Goal: Book appointment/travel/reservation

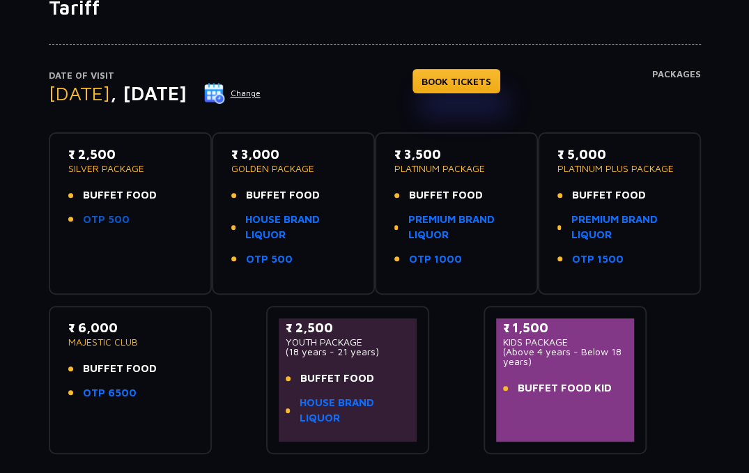
scroll to position [73, 0]
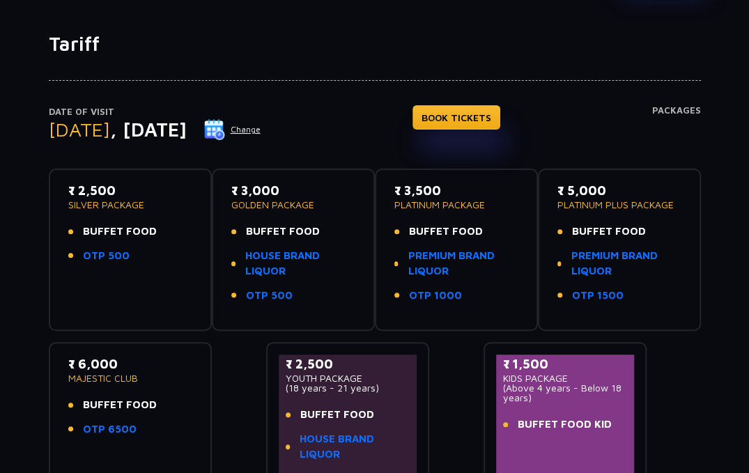
click at [261, 127] on button "Change" at bounding box center [233, 130] width 58 height 22
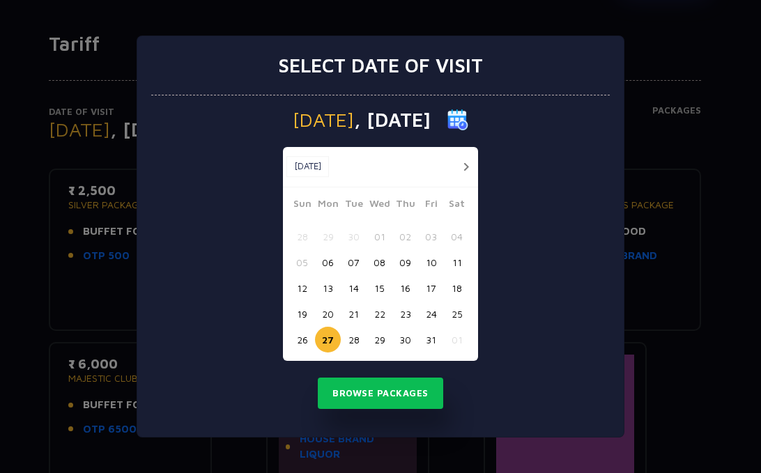
click at [351, 341] on button "28" at bounding box center [354, 340] width 26 height 26
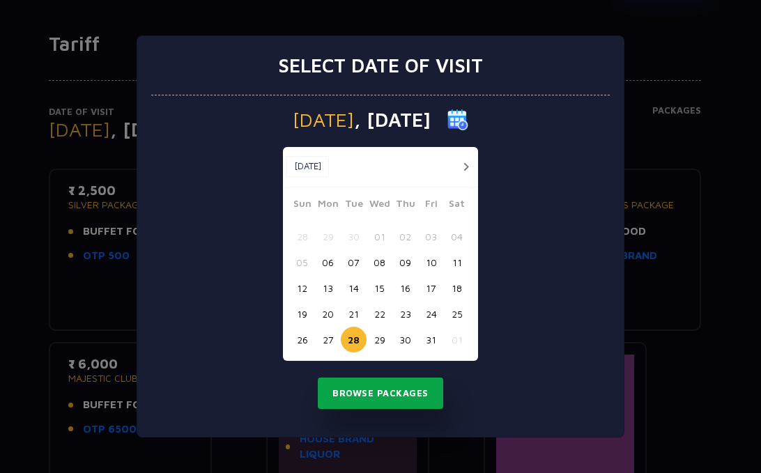
click at [366, 392] on button "Browse Packages" at bounding box center [380, 394] width 125 height 32
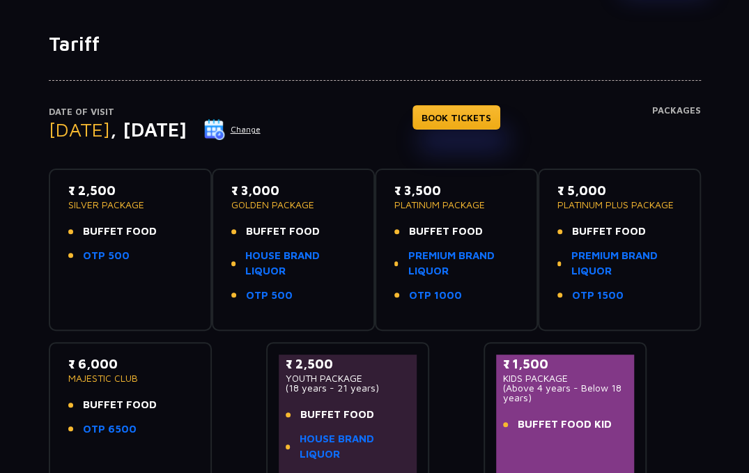
click at [261, 134] on button "Change" at bounding box center [233, 130] width 58 height 22
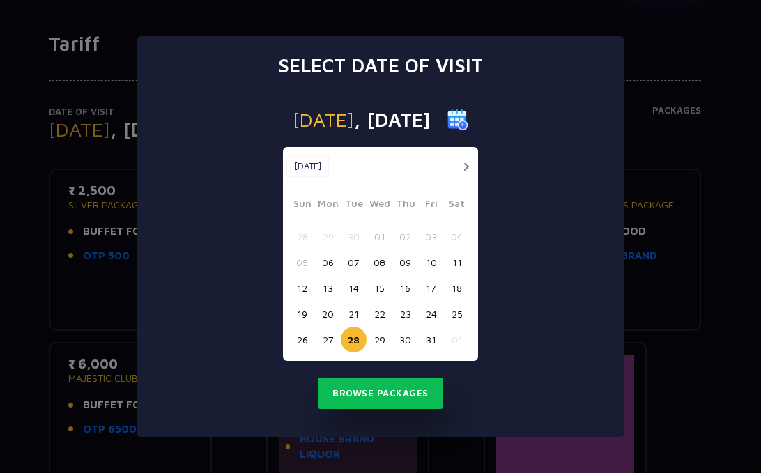
click at [304, 336] on button "26" at bounding box center [302, 340] width 26 height 26
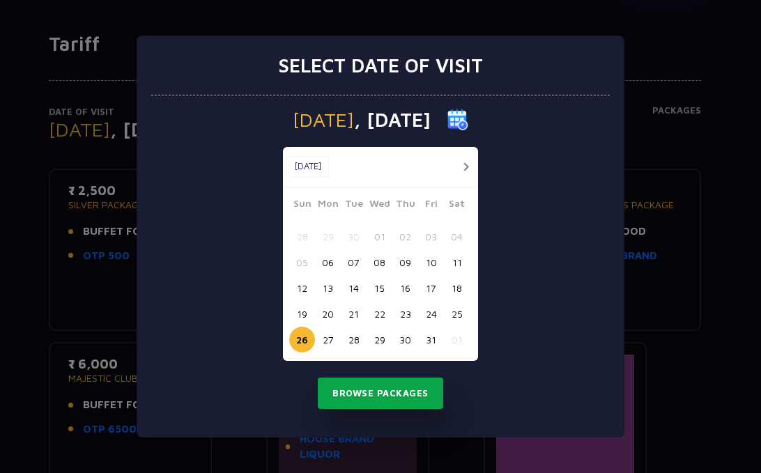
click at [377, 394] on button "Browse Packages" at bounding box center [380, 394] width 125 height 32
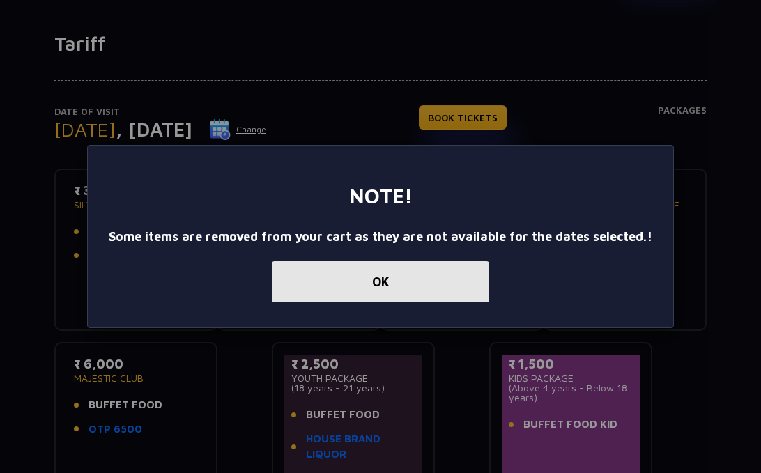
click at [370, 284] on button "OK" at bounding box center [381, 281] width 218 height 41
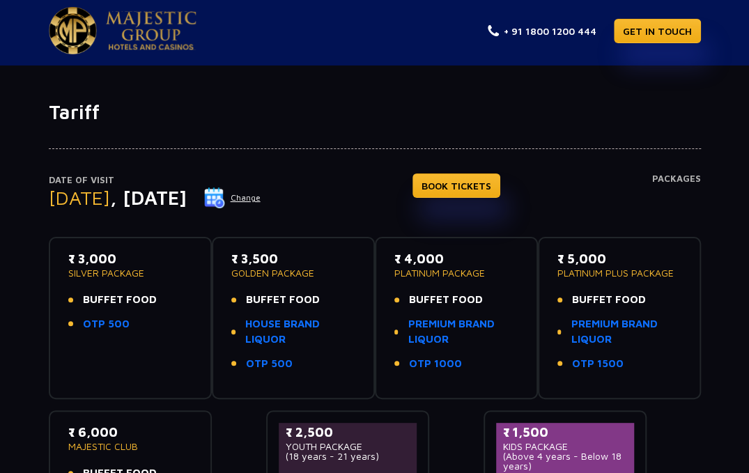
scroll to position [0, 0]
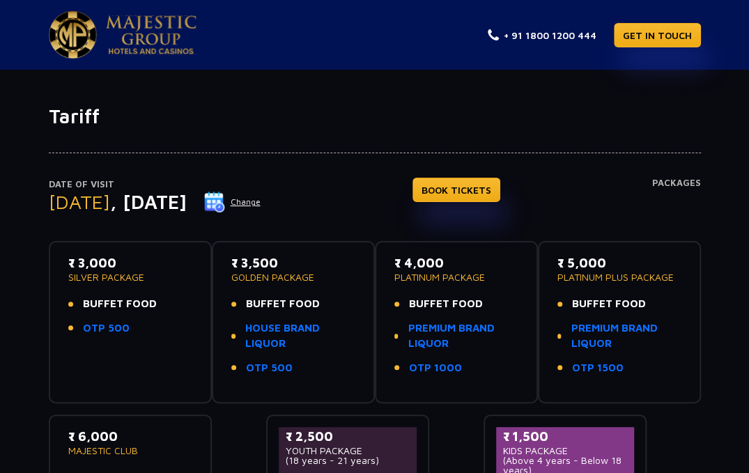
click at [261, 200] on button "Change" at bounding box center [233, 202] width 58 height 22
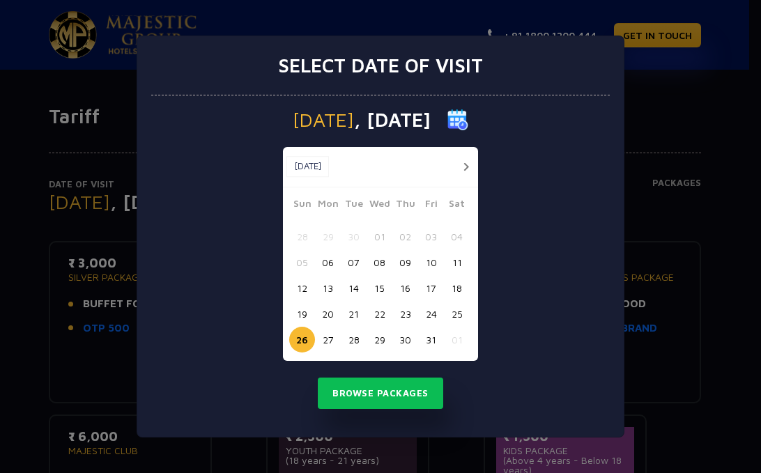
click at [458, 312] on button "25" at bounding box center [457, 314] width 26 height 26
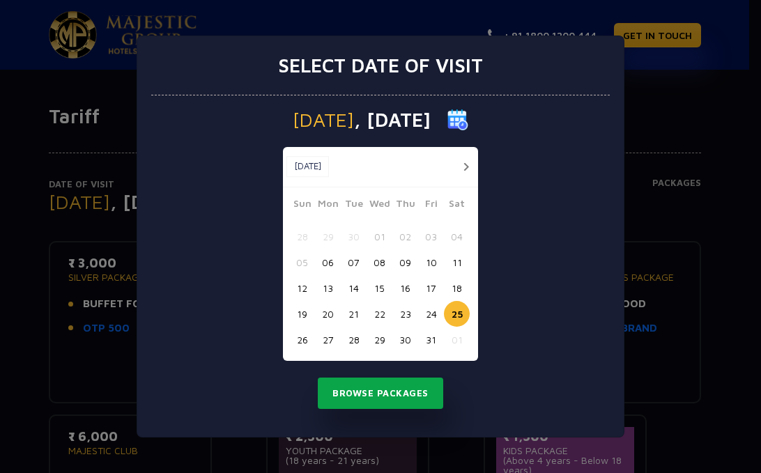
click at [388, 397] on button "Browse Packages" at bounding box center [380, 394] width 125 height 32
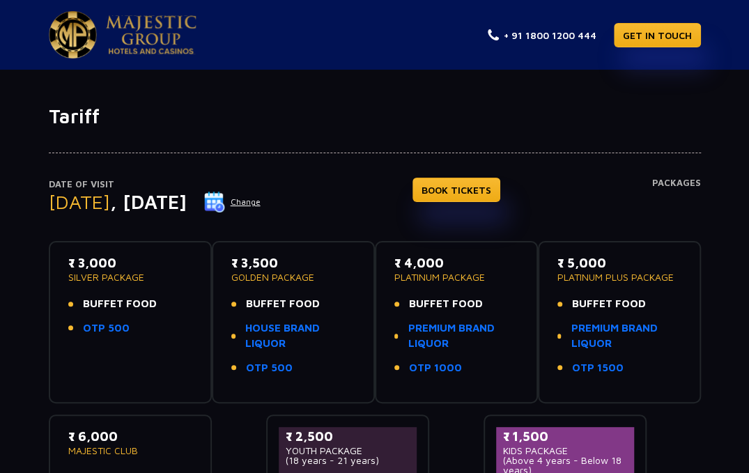
click at [261, 205] on button "Change" at bounding box center [233, 202] width 58 height 22
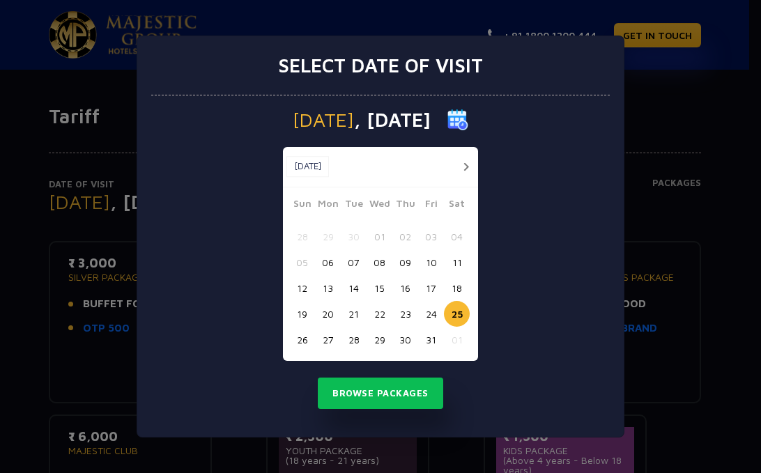
click at [430, 317] on button "24" at bounding box center [431, 314] width 26 height 26
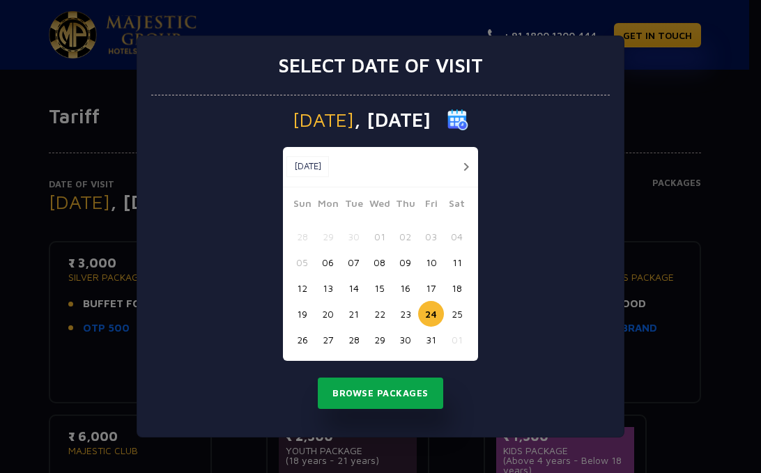
click at [401, 388] on button "Browse Packages" at bounding box center [380, 394] width 125 height 32
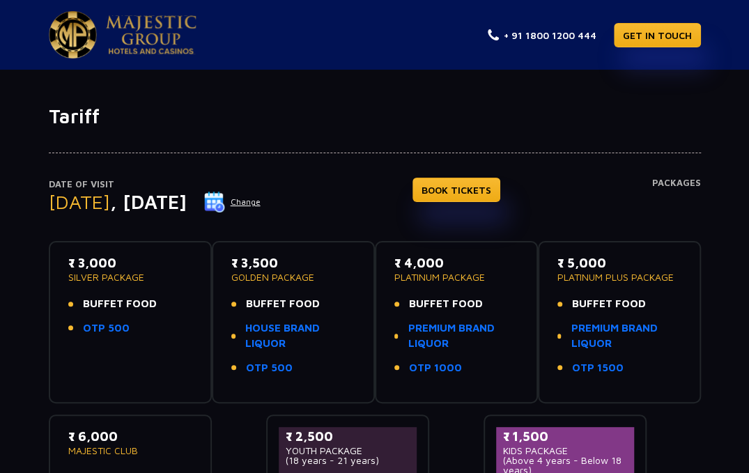
click at [261, 203] on button "Change" at bounding box center [233, 202] width 58 height 22
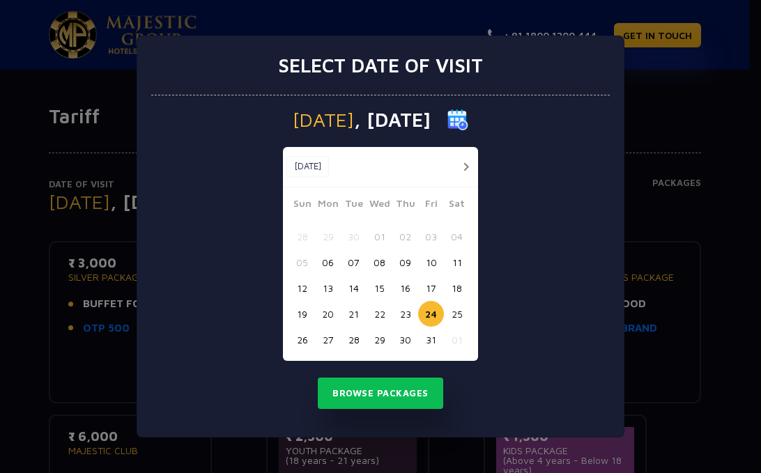
click at [324, 335] on button "27" at bounding box center [328, 340] width 26 height 26
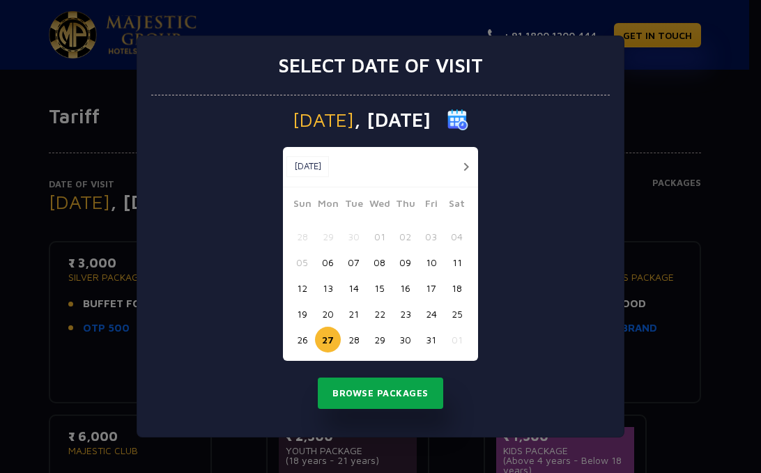
click at [373, 388] on button "Browse Packages" at bounding box center [380, 394] width 125 height 32
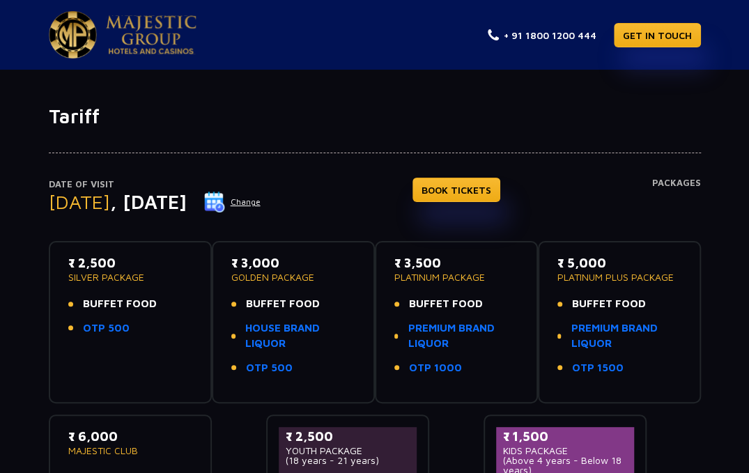
click at [261, 204] on button "Change" at bounding box center [233, 202] width 58 height 22
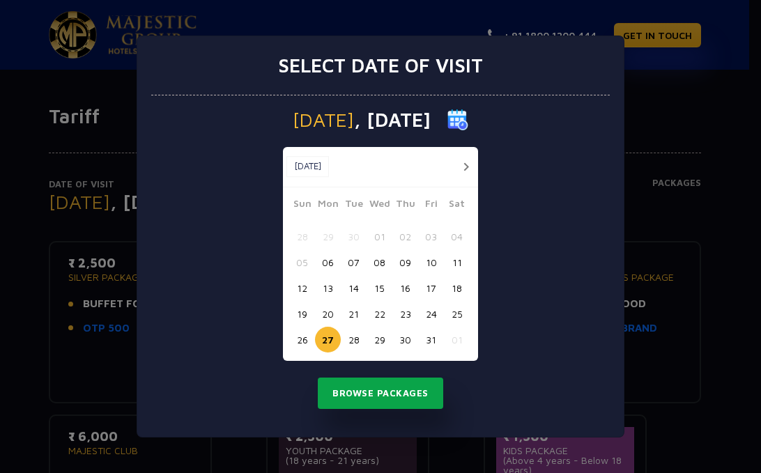
click at [383, 397] on button "Browse Packages" at bounding box center [380, 394] width 125 height 32
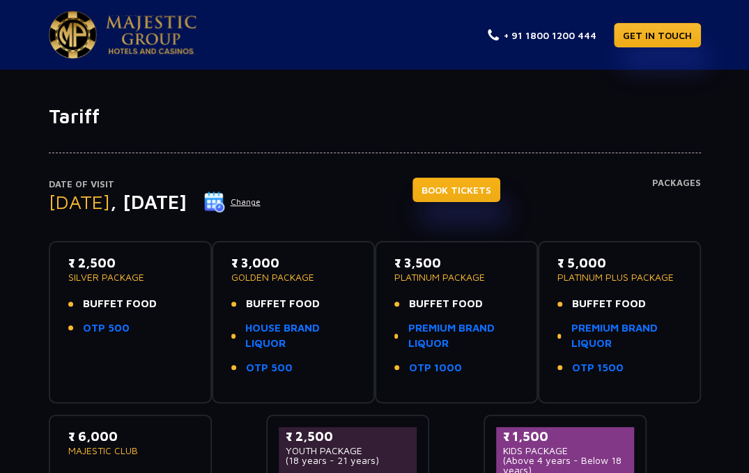
click at [468, 192] on link "BOOK TICKETS" at bounding box center [457, 190] width 88 height 24
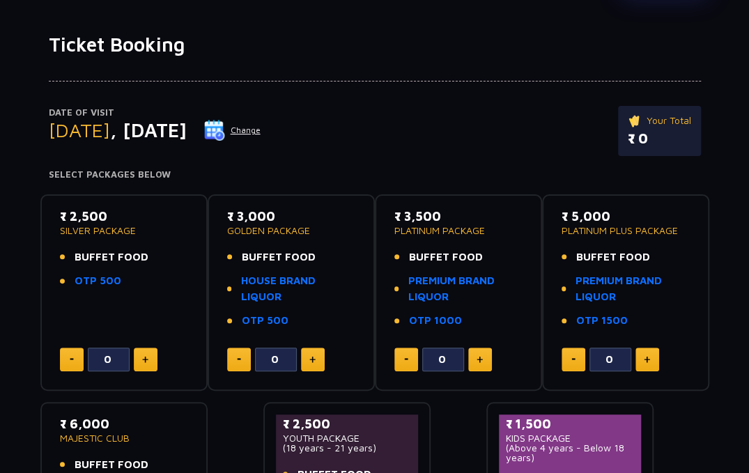
scroll to position [73, 0]
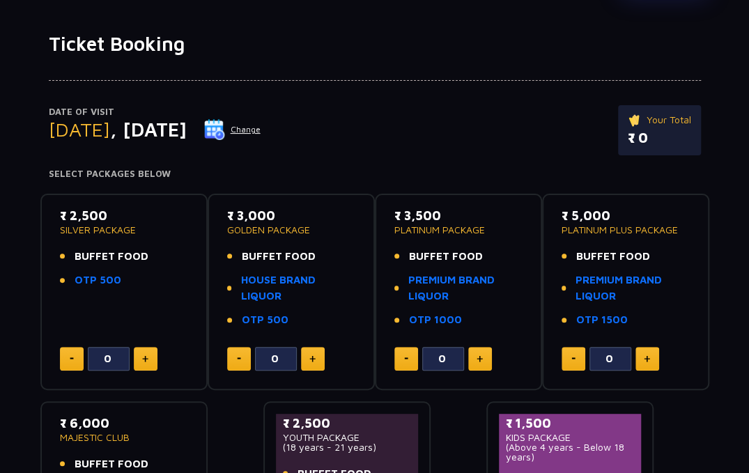
click at [148, 354] on button at bounding box center [146, 359] width 24 height 24
type input "2"
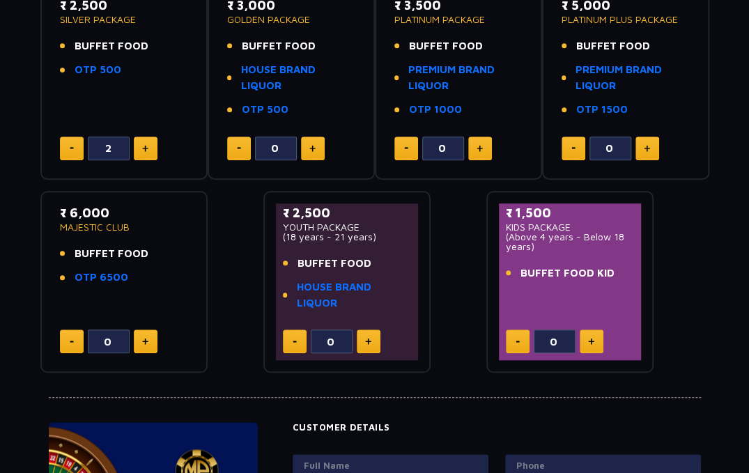
scroll to position [0, 0]
